Goal: Task Accomplishment & Management: Use online tool/utility

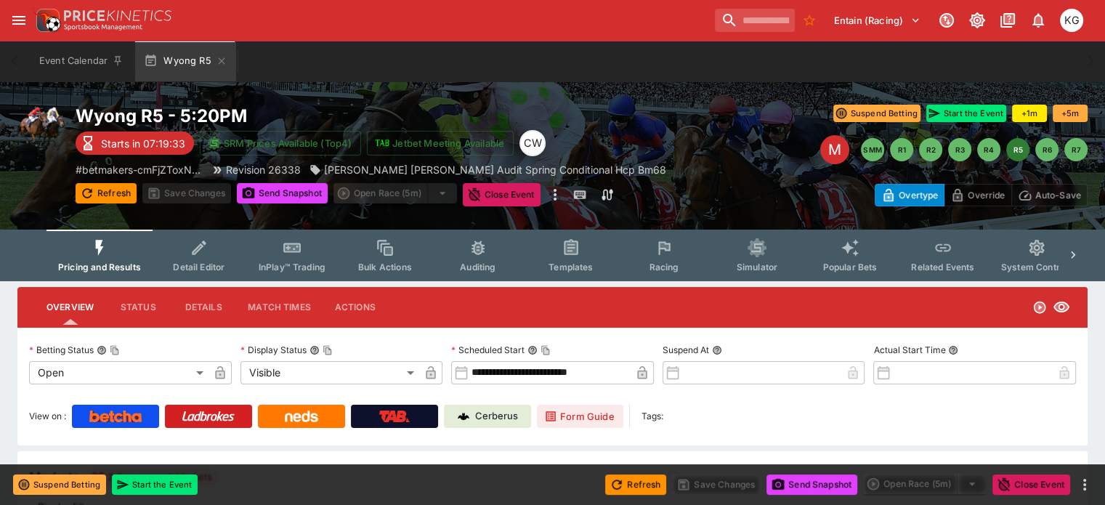
click at [674, 262] on span "Racing" at bounding box center [664, 266] width 30 height 11
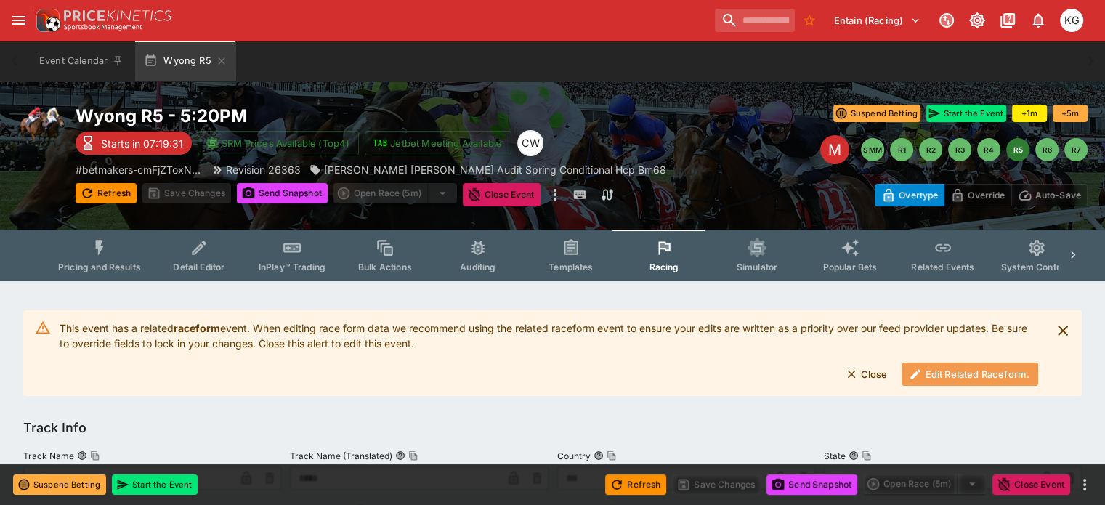
click at [957, 366] on button "Edit Related Raceform." at bounding box center [969, 373] width 137 height 23
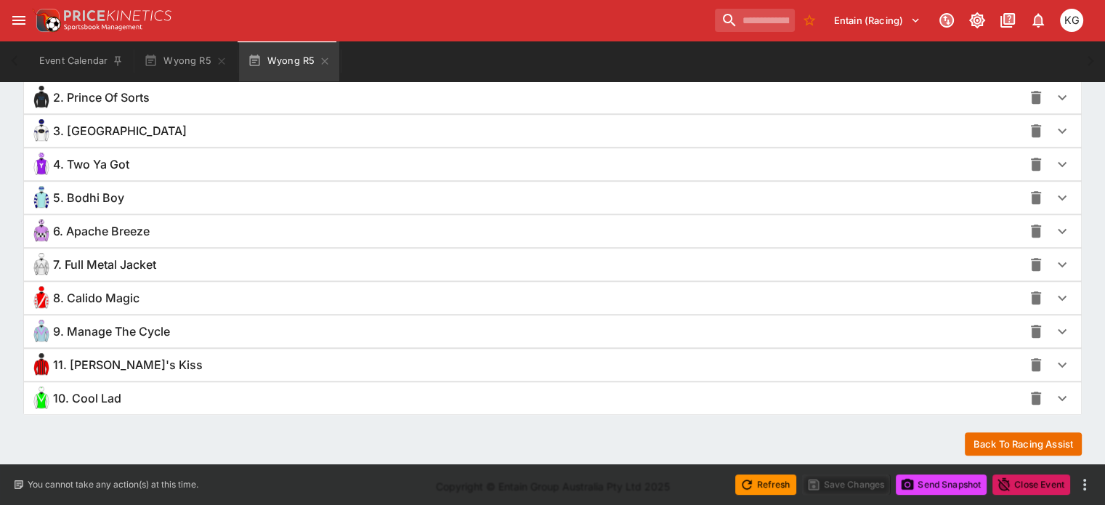
scroll to position [1090, 0]
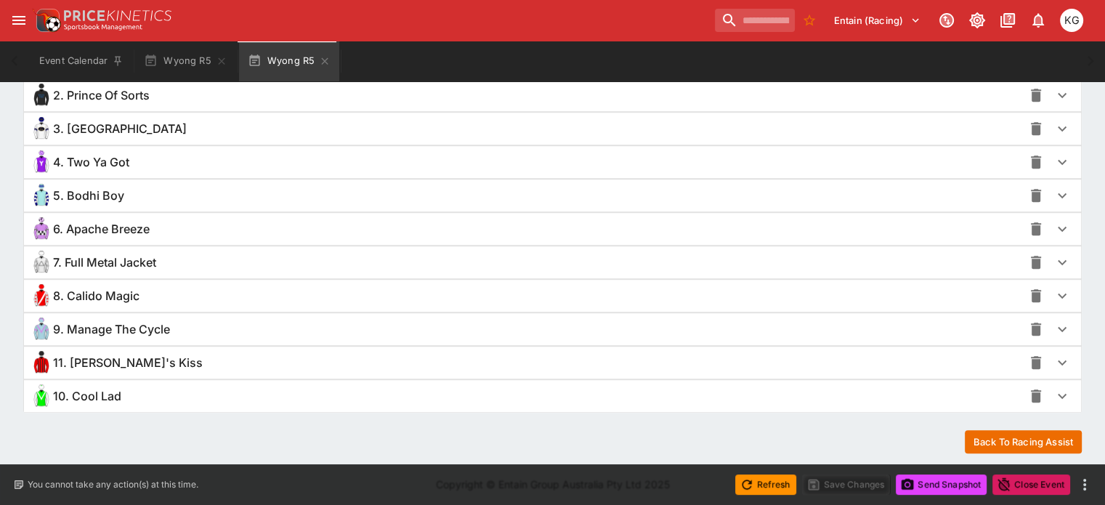
click at [1053, 396] on icon "button" at bounding box center [1061, 395] width 17 height 17
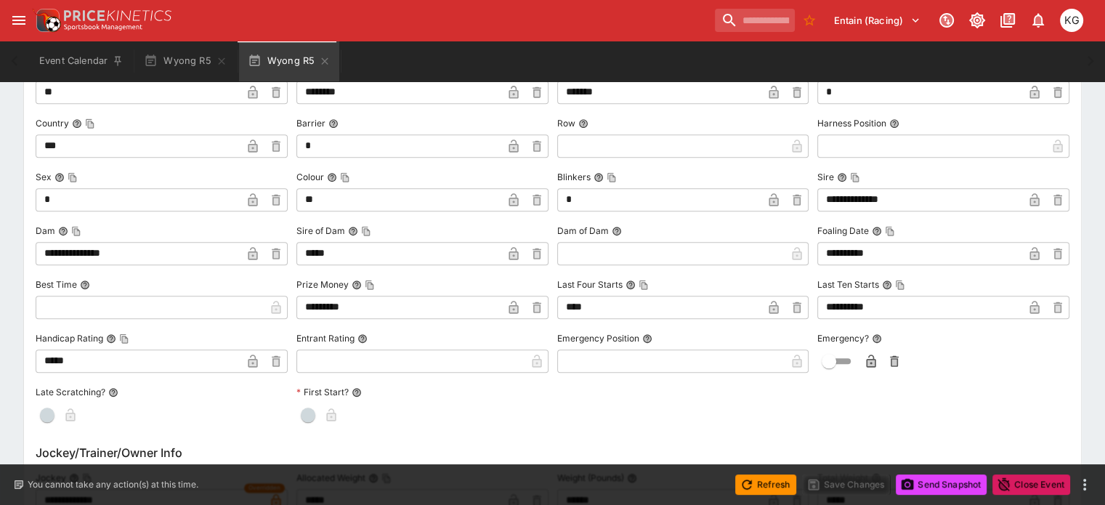
scroll to position [1311, 0]
